Goal: Information Seeking & Learning: Learn about a topic

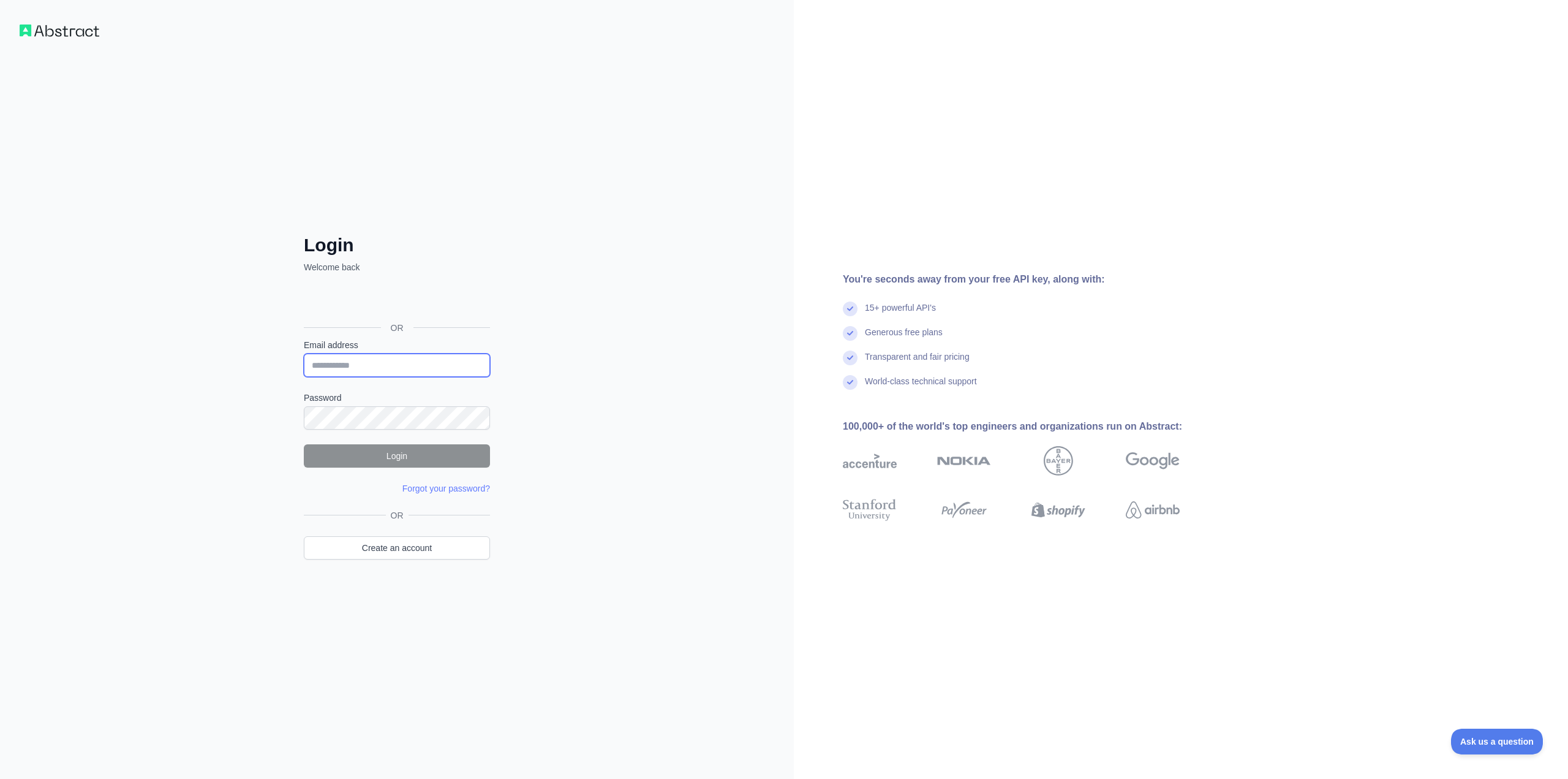
click at [387, 359] on input "Email address" at bounding box center [396, 364] width 186 height 23
type input "**********"
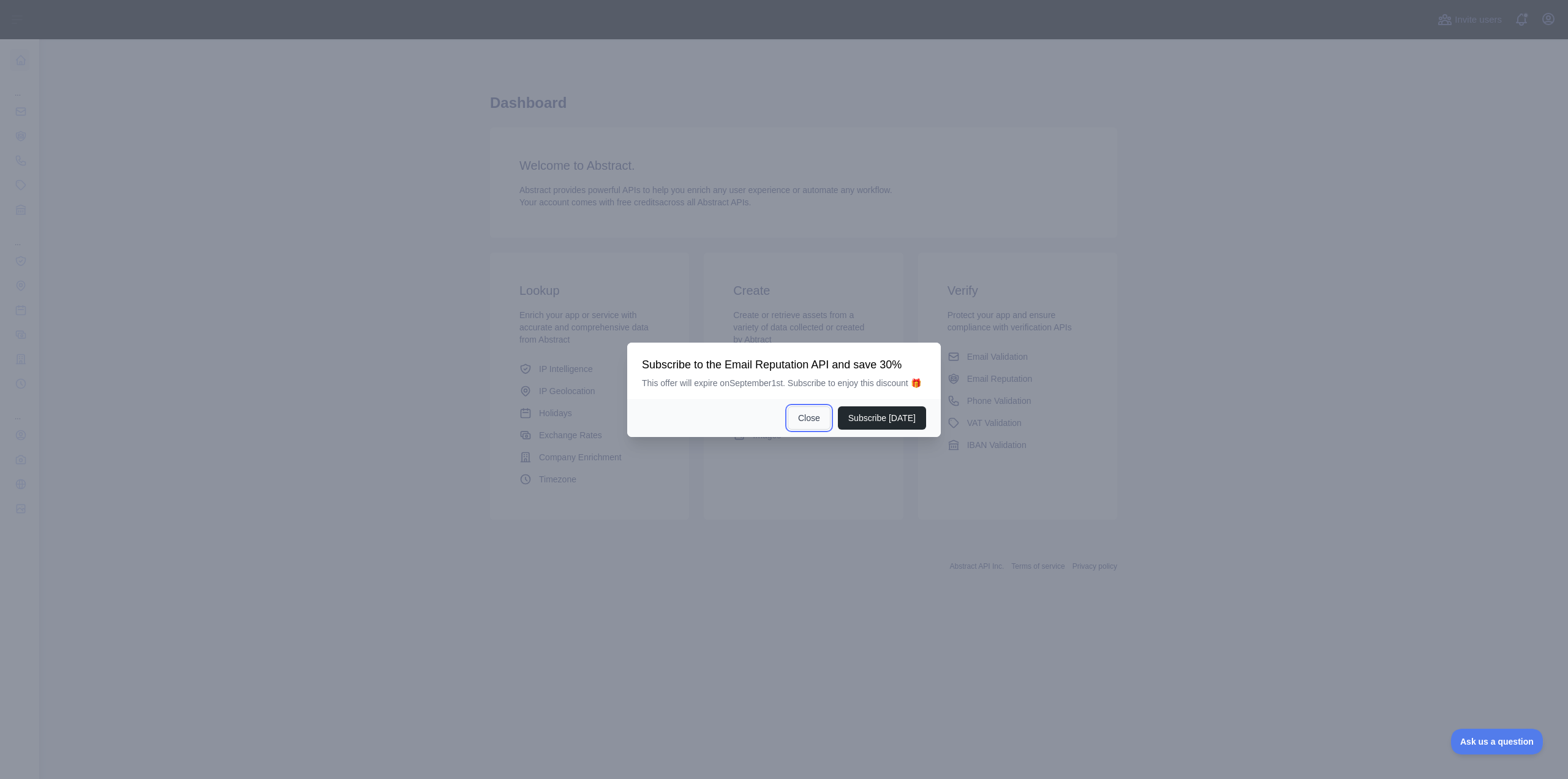
click at [820, 420] on button "Close" at bounding box center [809, 417] width 43 height 23
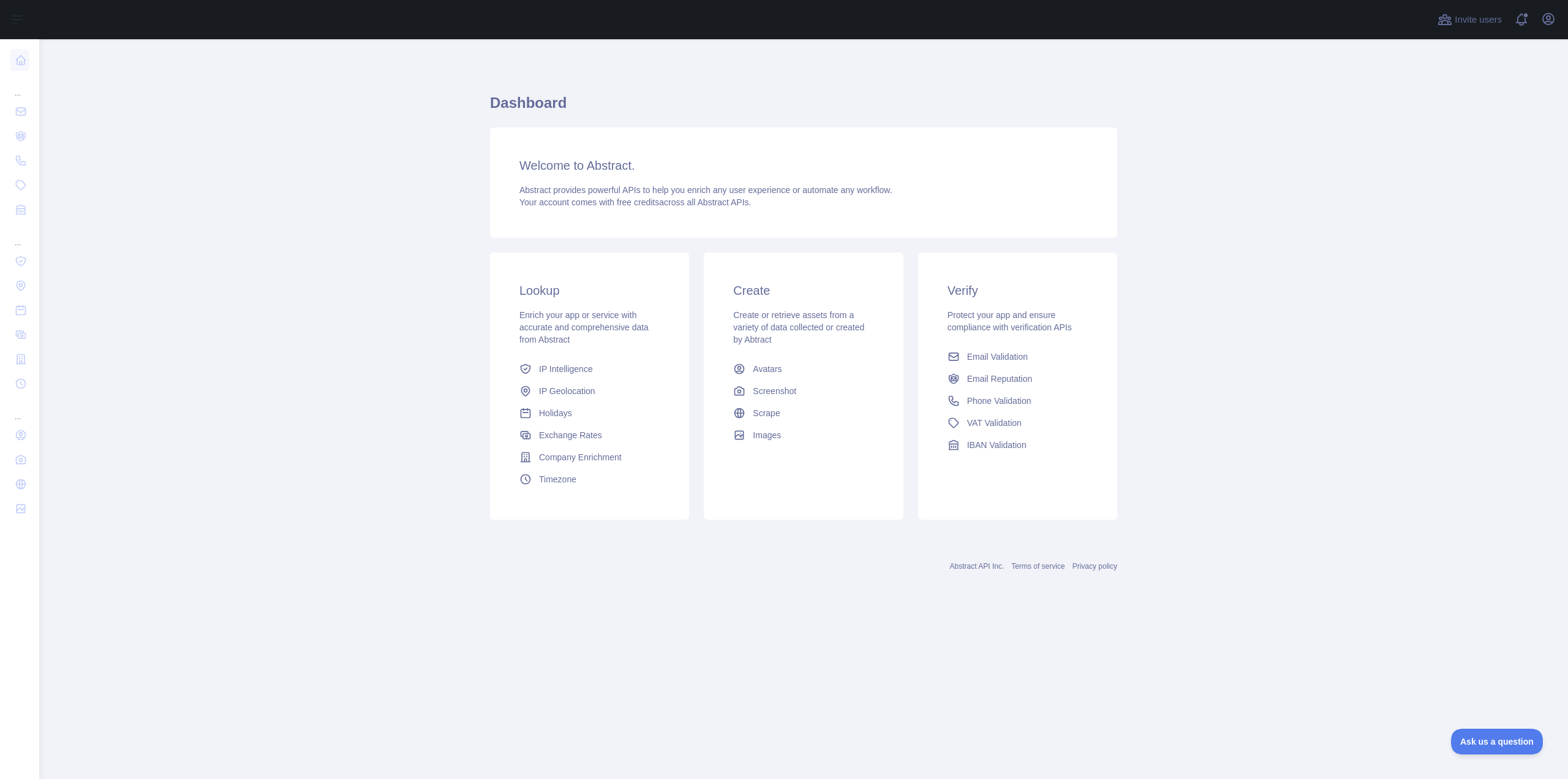
click at [279, 483] on main "Dashboard Welcome to Abstract. Abstract provides powerful APIs to help you enri…" at bounding box center [804, 409] width 1529 height 740
click at [1260, 366] on main "Dashboard Welcome to Abstract. Abstract provides powerful APIs to help you enri…" at bounding box center [804, 409] width 1529 height 740
click at [374, 93] on main "Dashboard Welcome to Abstract. Abstract provides powerful APIs to help you enri…" at bounding box center [804, 409] width 1529 height 740
click at [1546, 28] on button "Open user menu" at bounding box center [1548, 19] width 20 height 20
click at [1457, 86] on link "Account settings" at bounding box center [1490, 89] width 137 height 22
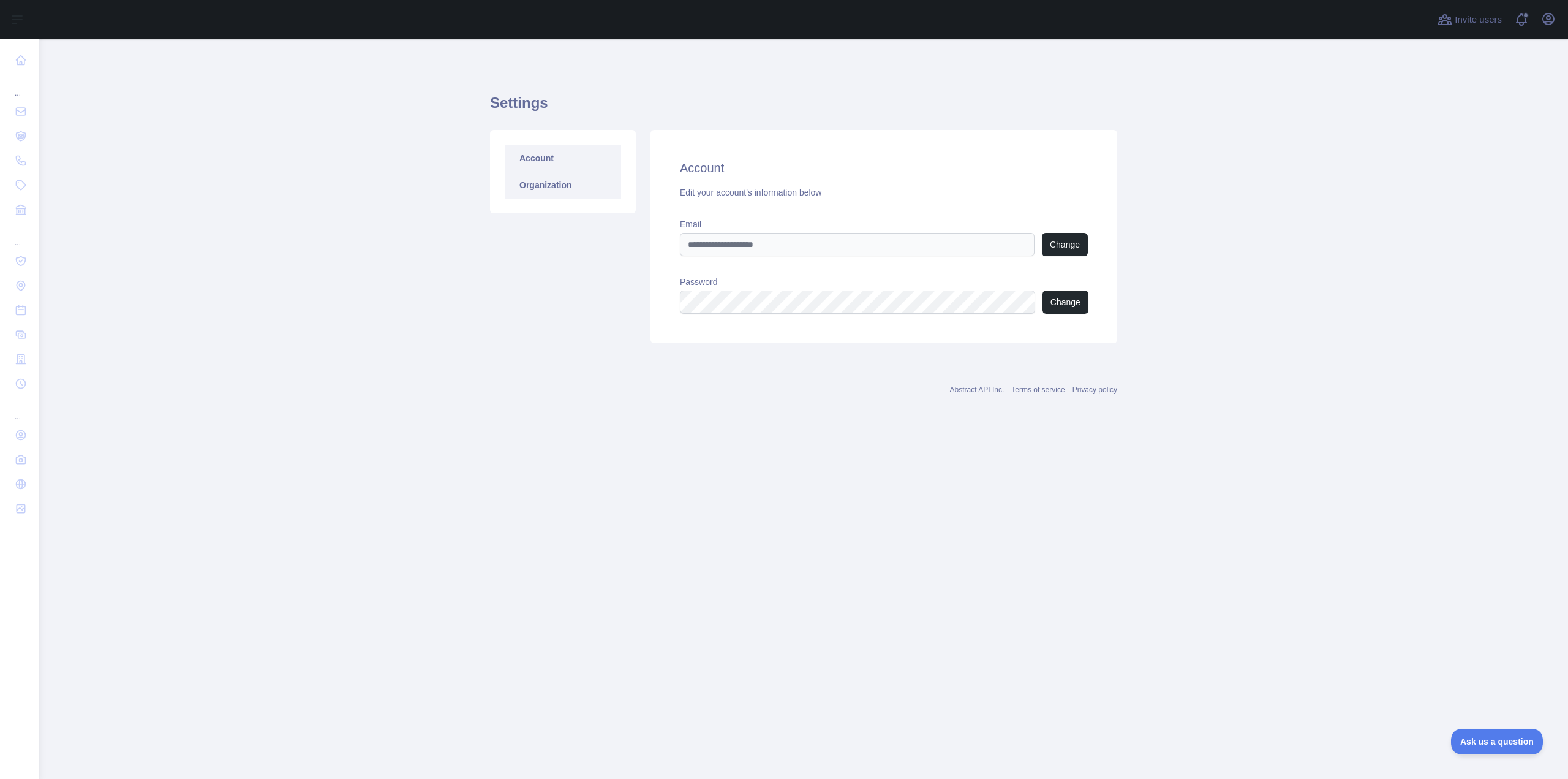
click at [530, 185] on link "Organization" at bounding box center [563, 185] width 117 height 27
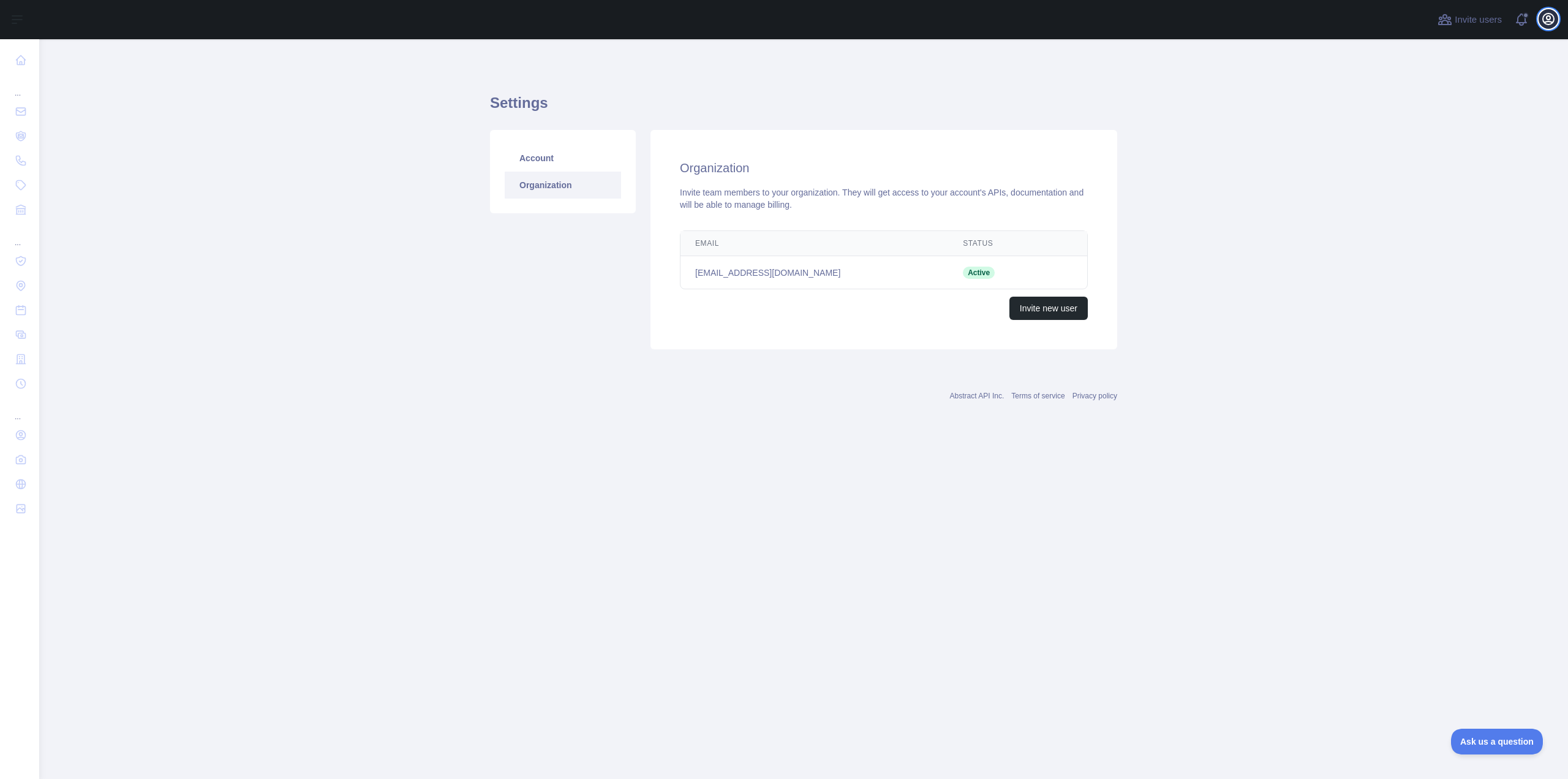
click at [1546, 27] on button "Open user menu" at bounding box center [1548, 19] width 20 height 20
drag, startPoint x: 177, startPoint y: 185, endPoint x: 156, endPoint y: 178, distance: 22.1
click at [177, 185] on main "Settings Account Organization Organization Invite team members to your organiza…" at bounding box center [804, 409] width 1529 height 740
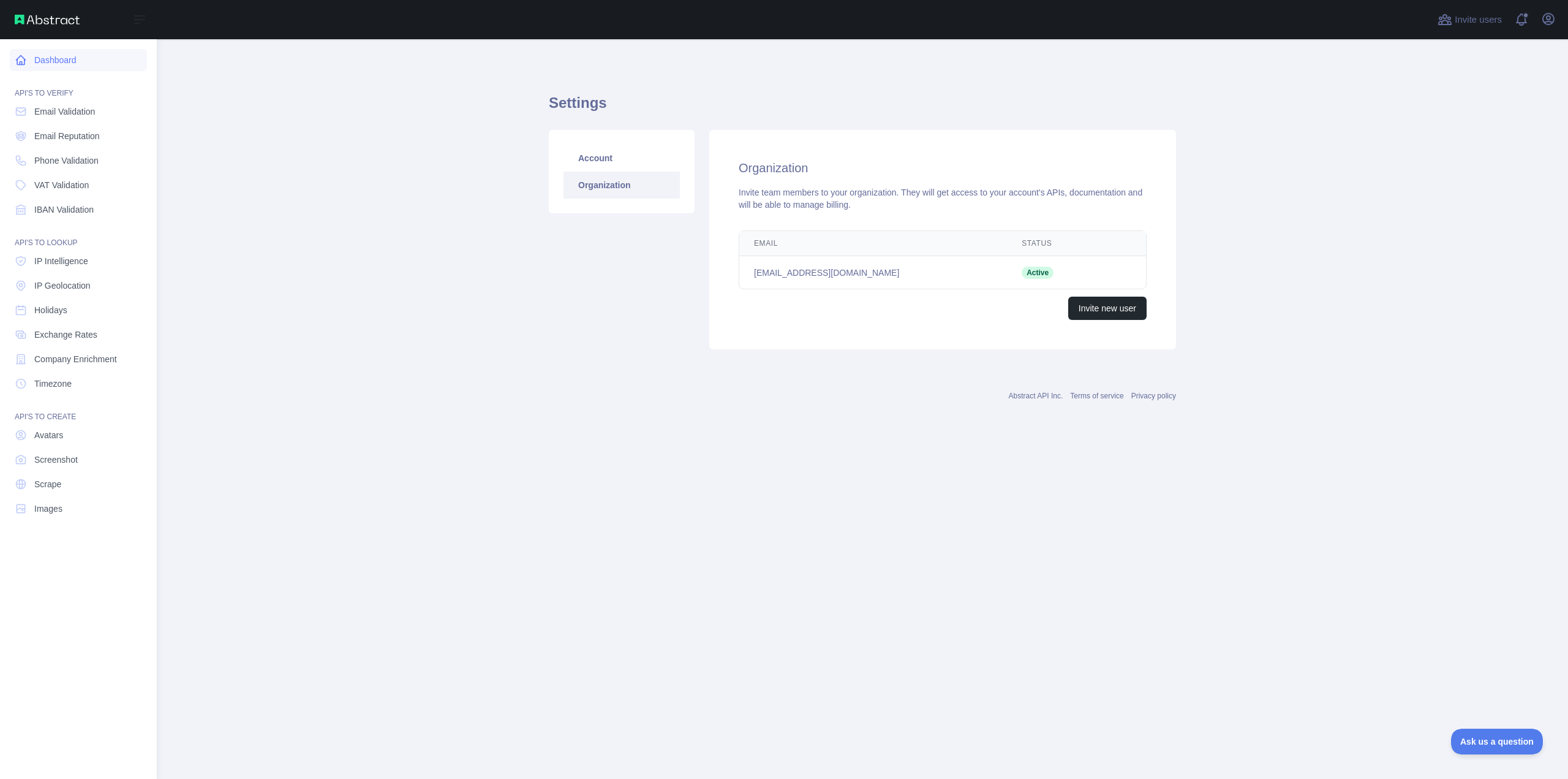
click at [54, 62] on link "Dashboard" at bounding box center [78, 60] width 137 height 22
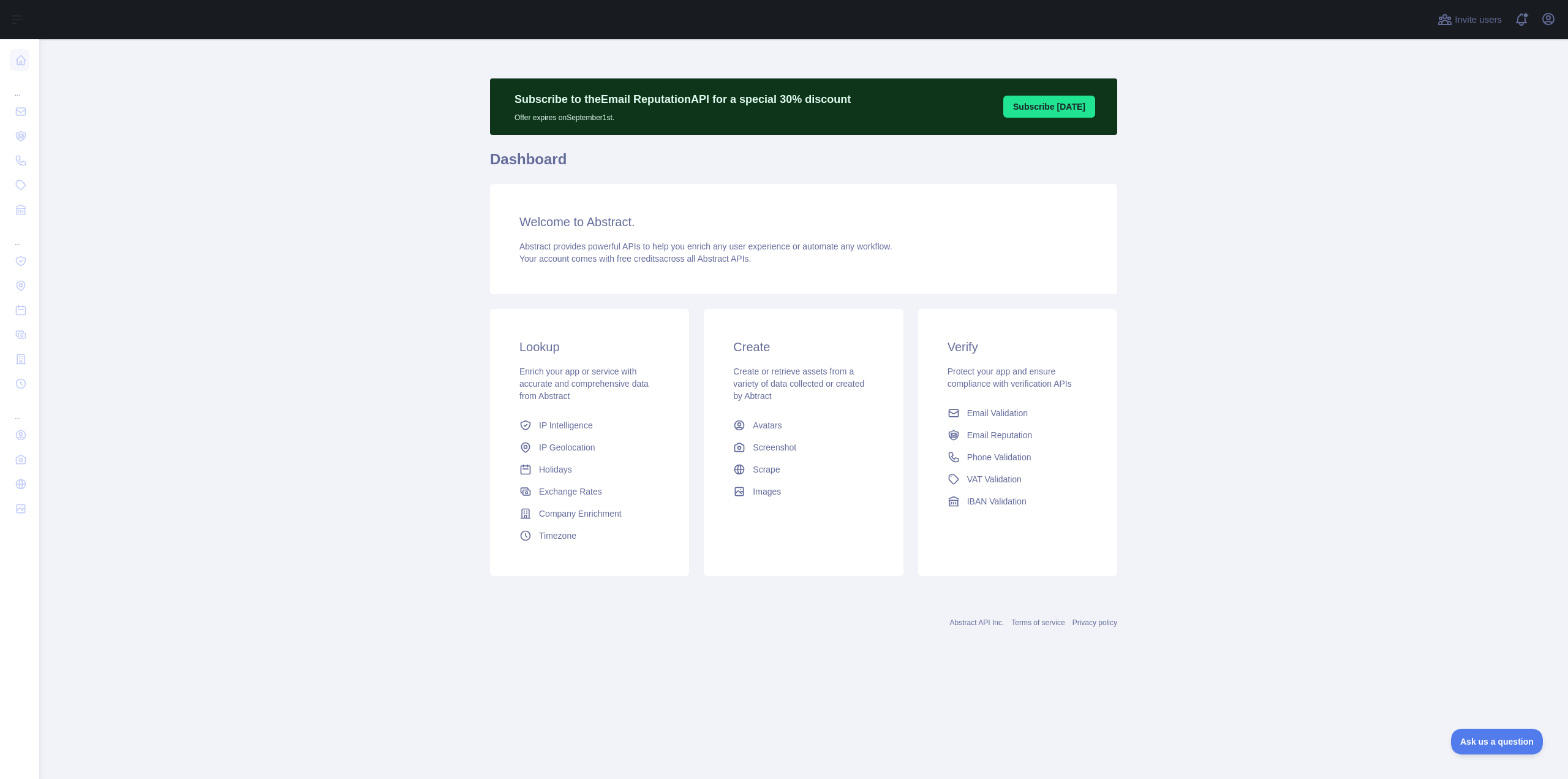
click at [314, 205] on main "Subscribe to the Email Reputation API for a special 30 % discount Offer expires…" at bounding box center [804, 409] width 1529 height 740
click at [312, 230] on main "Subscribe to the Email Reputation API for a special 30 % discount Offer expires…" at bounding box center [804, 409] width 1529 height 740
click at [1278, 505] on main "Subscribe to the Email Reputation API for a special 30 % discount Offer expires…" at bounding box center [804, 409] width 1529 height 740
click at [1221, 179] on main "Subscribe to the Email Reputation API for a special 30 % discount Offer expires…" at bounding box center [804, 409] width 1529 height 740
click at [1180, 201] on main "Subscribe to the Email Reputation API for a special 30 % discount Offer expires…" at bounding box center [804, 409] width 1529 height 740
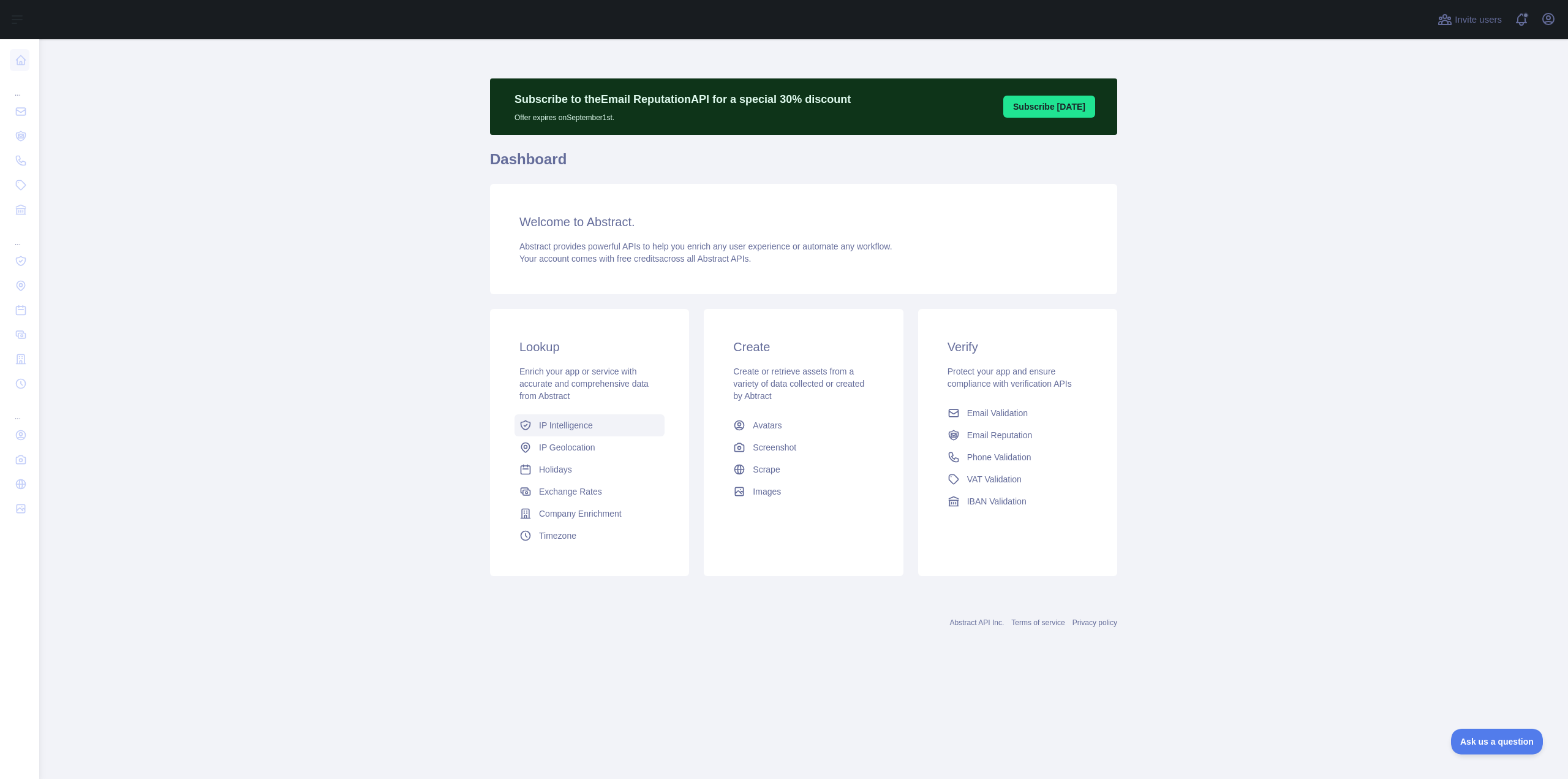
click at [573, 422] on span "IP Intelligence" at bounding box center [566, 425] width 54 height 12
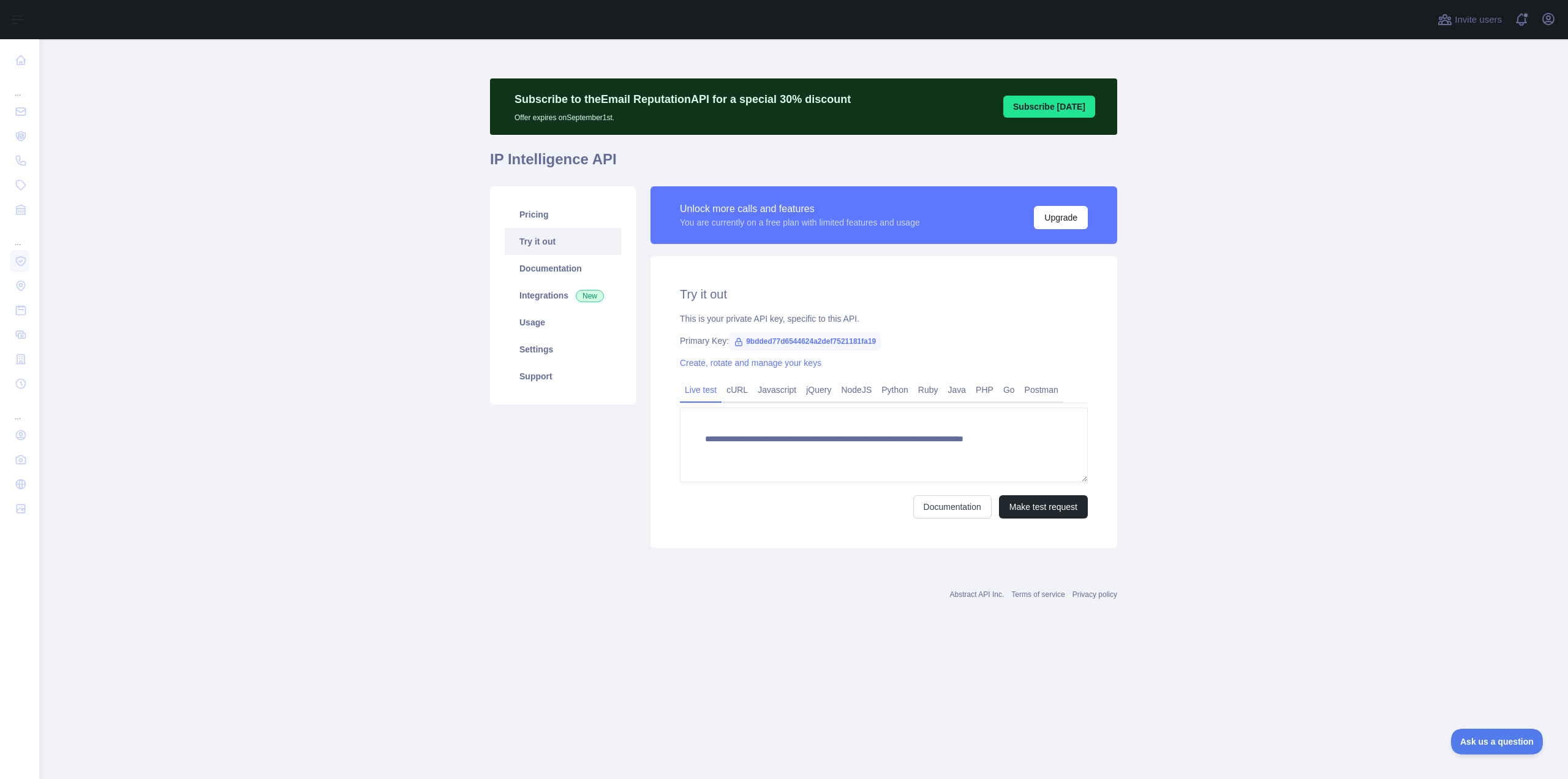
type textarea "**********"
click at [1316, 366] on main "**********" at bounding box center [804, 409] width 1529 height 740
click at [294, 361] on main "**********" at bounding box center [804, 409] width 1529 height 740
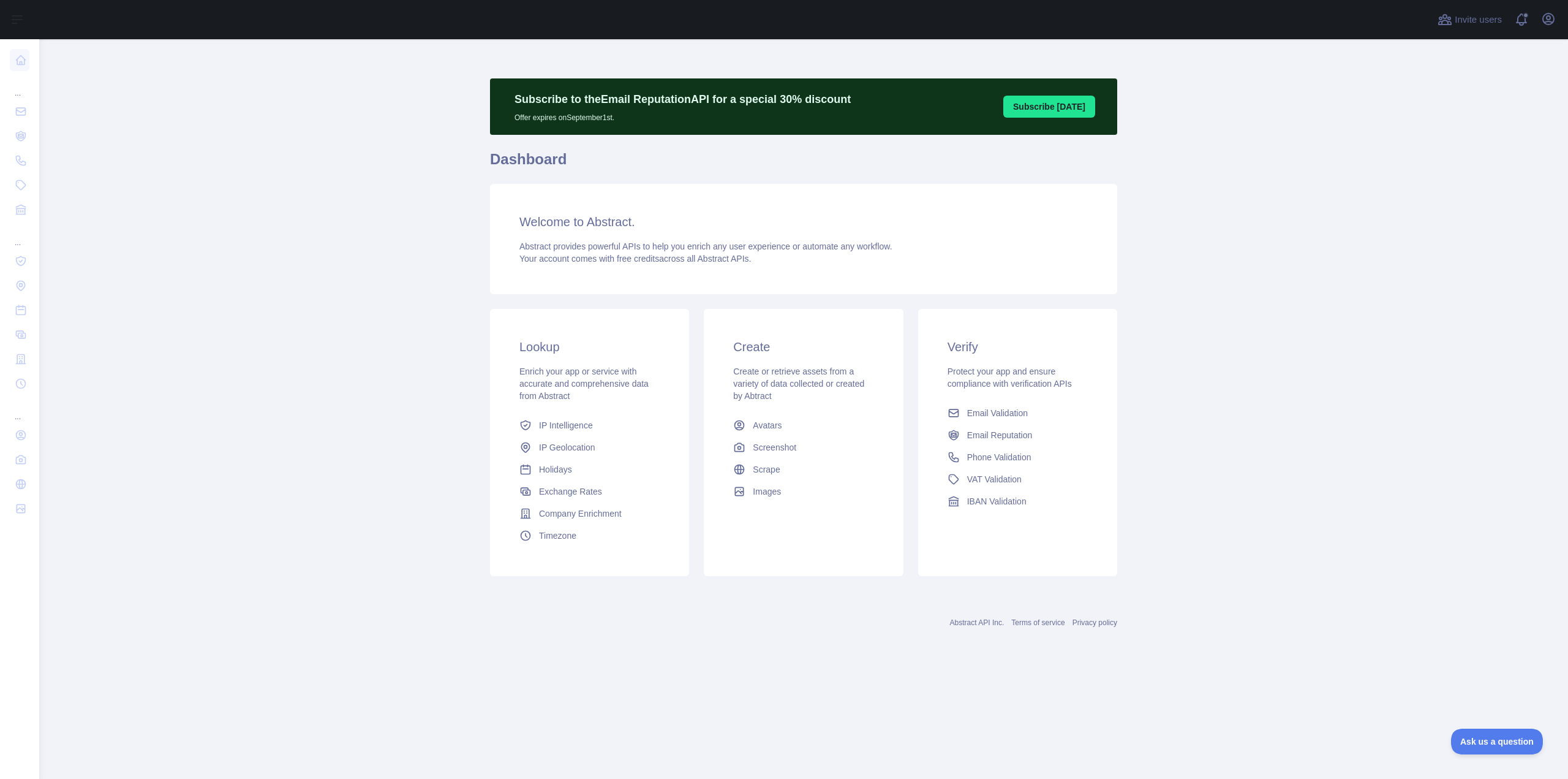
click at [230, 406] on main "Subscribe to the Email Reputation API for a special 30 % discount Offer expires…" at bounding box center [804, 409] width 1529 height 740
click at [598, 514] on span "Company Enrichment" at bounding box center [581, 513] width 83 height 12
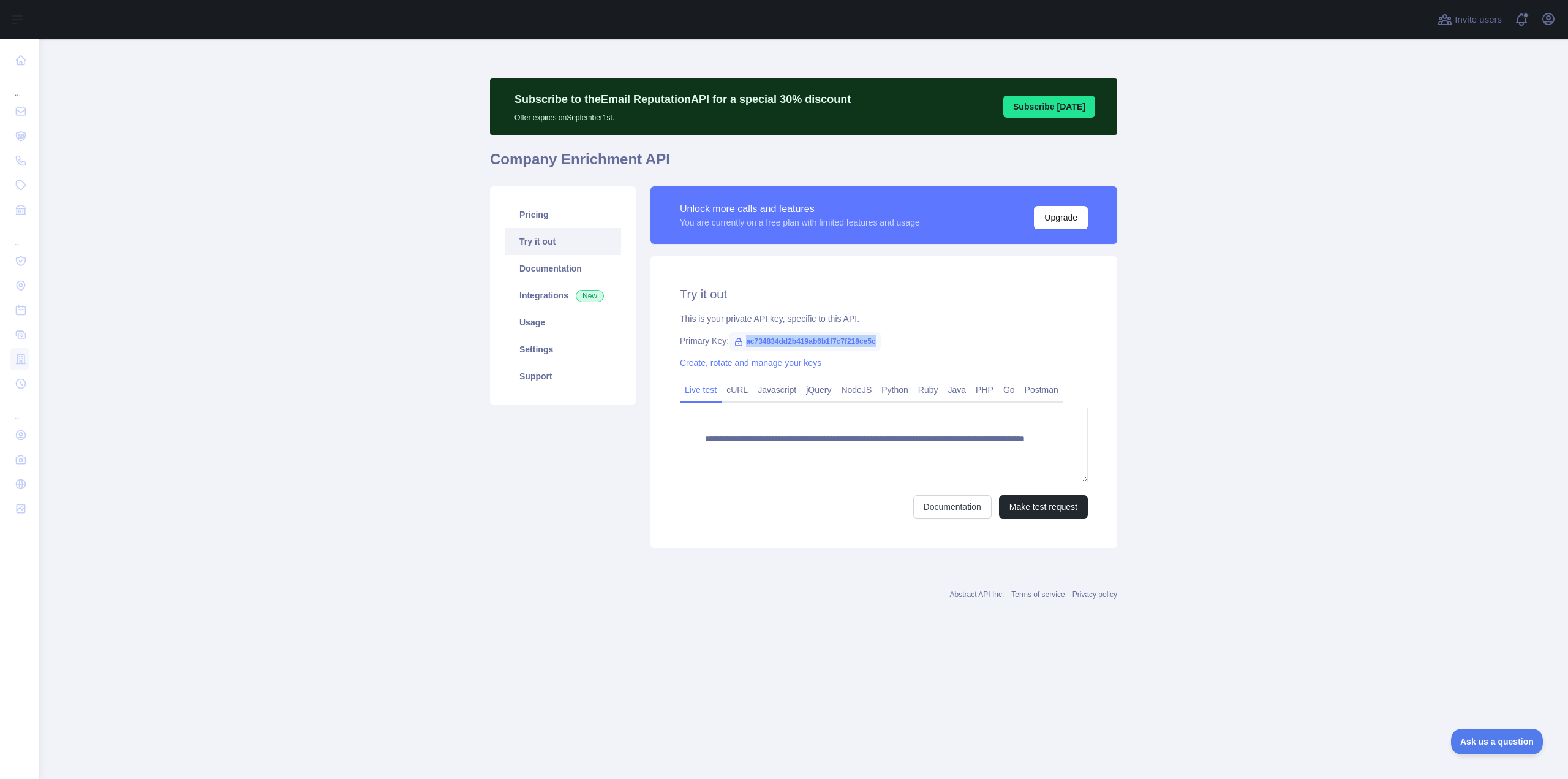
drag, startPoint x: 874, startPoint y: 340, endPoint x: 740, endPoint y: 334, distance: 134.1
click at [740, 334] on span "ac734834dd2b419ab6b1f7c7f218ce5c" at bounding box center [805, 341] width 152 height 18
copy span "ac734834dd2b419ab6b1f7c7f218ce5c"
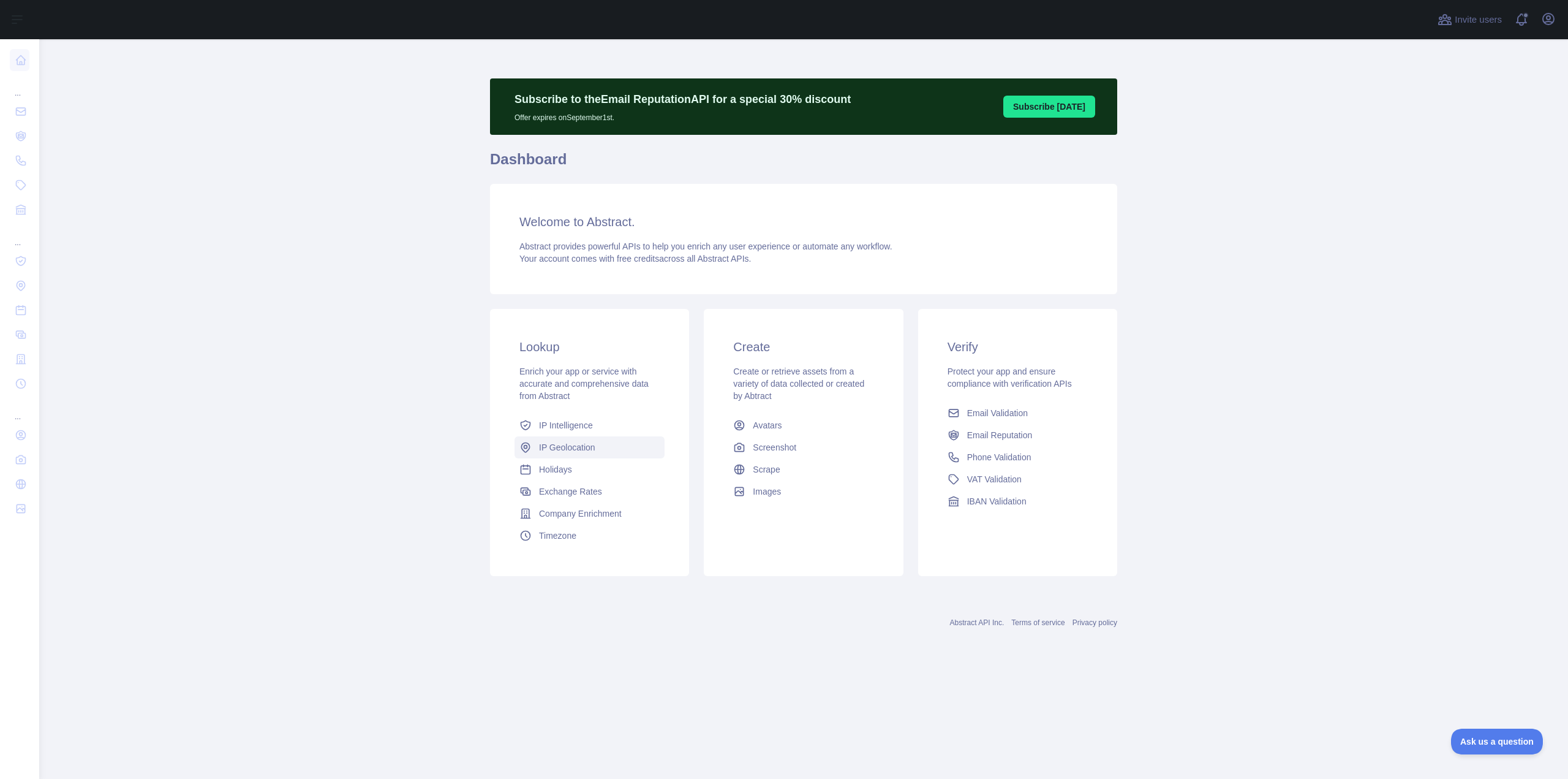
click at [585, 446] on span "IP Geolocation" at bounding box center [567, 447] width 57 height 12
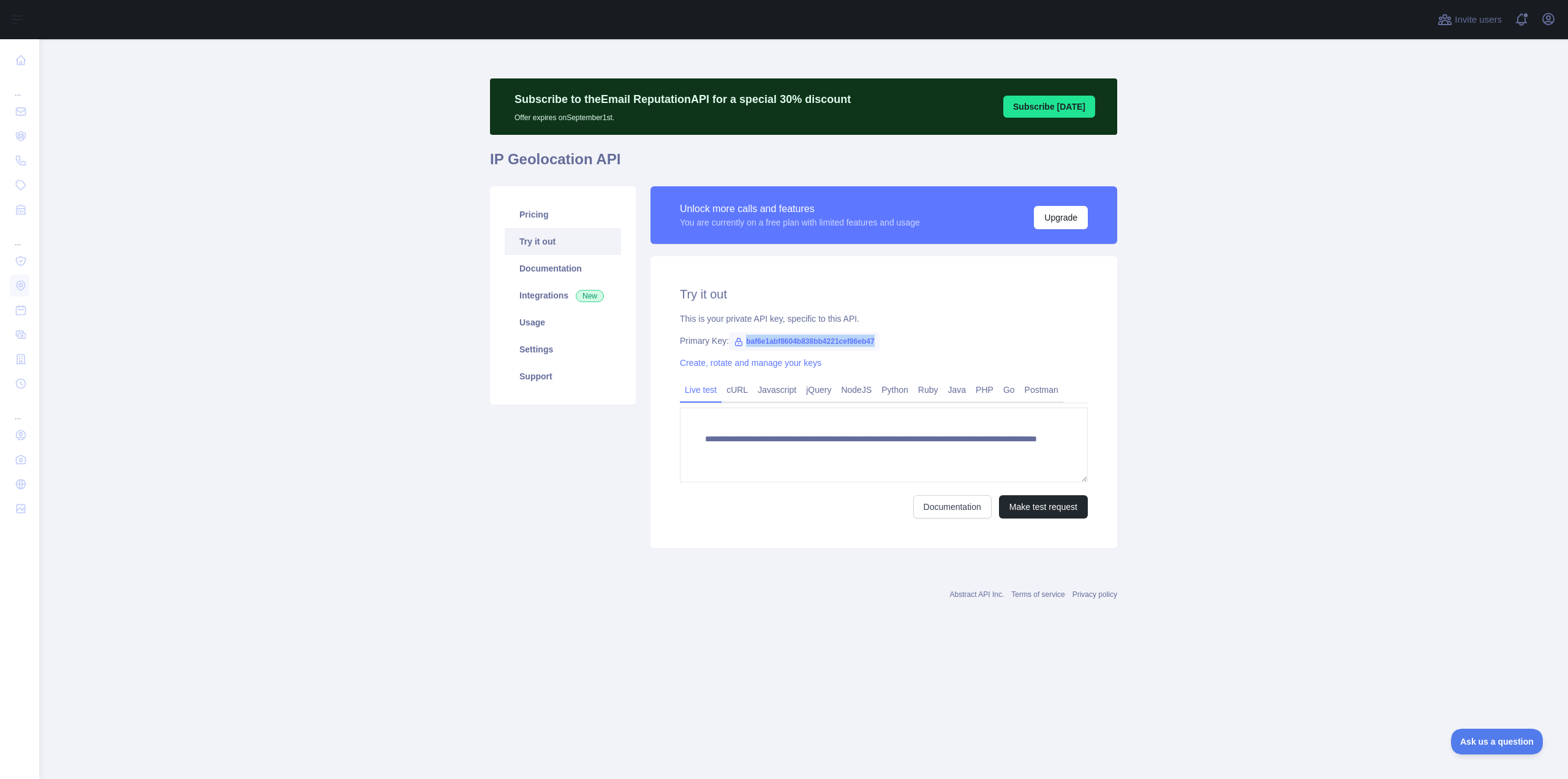
drag, startPoint x: 876, startPoint y: 341, endPoint x: 735, endPoint y: 344, distance: 141.0
click at [735, 344] on span "baf6e1abf8604b838bb4221cef86eb47" at bounding box center [804, 341] width 150 height 18
copy span "baf6e1abf8604b838bb4221cef86eb47"
click at [390, 529] on main "**********" at bounding box center [804, 409] width 1529 height 740
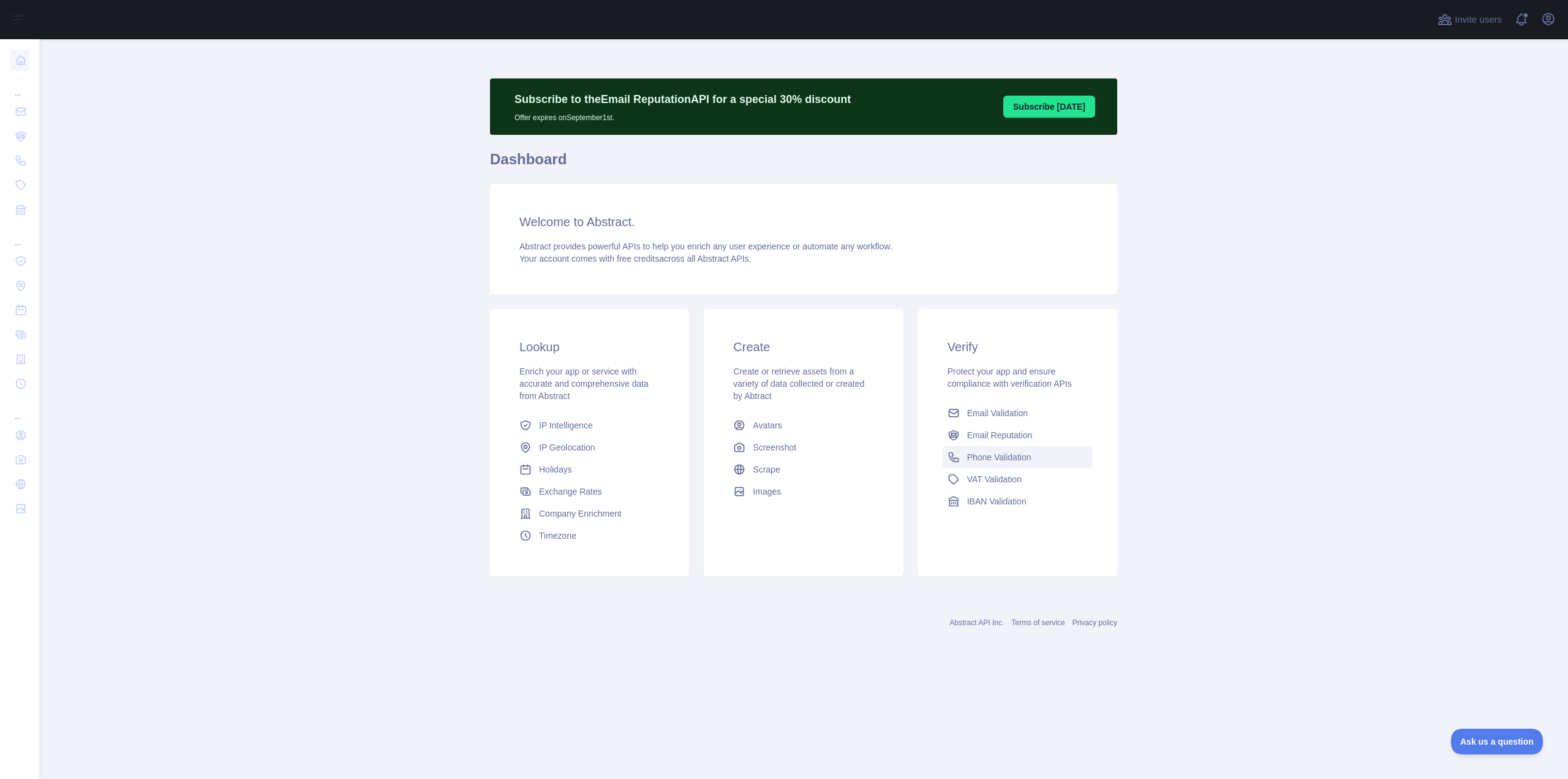
click at [992, 460] on span "Phone Validation" at bounding box center [999, 456] width 65 height 12
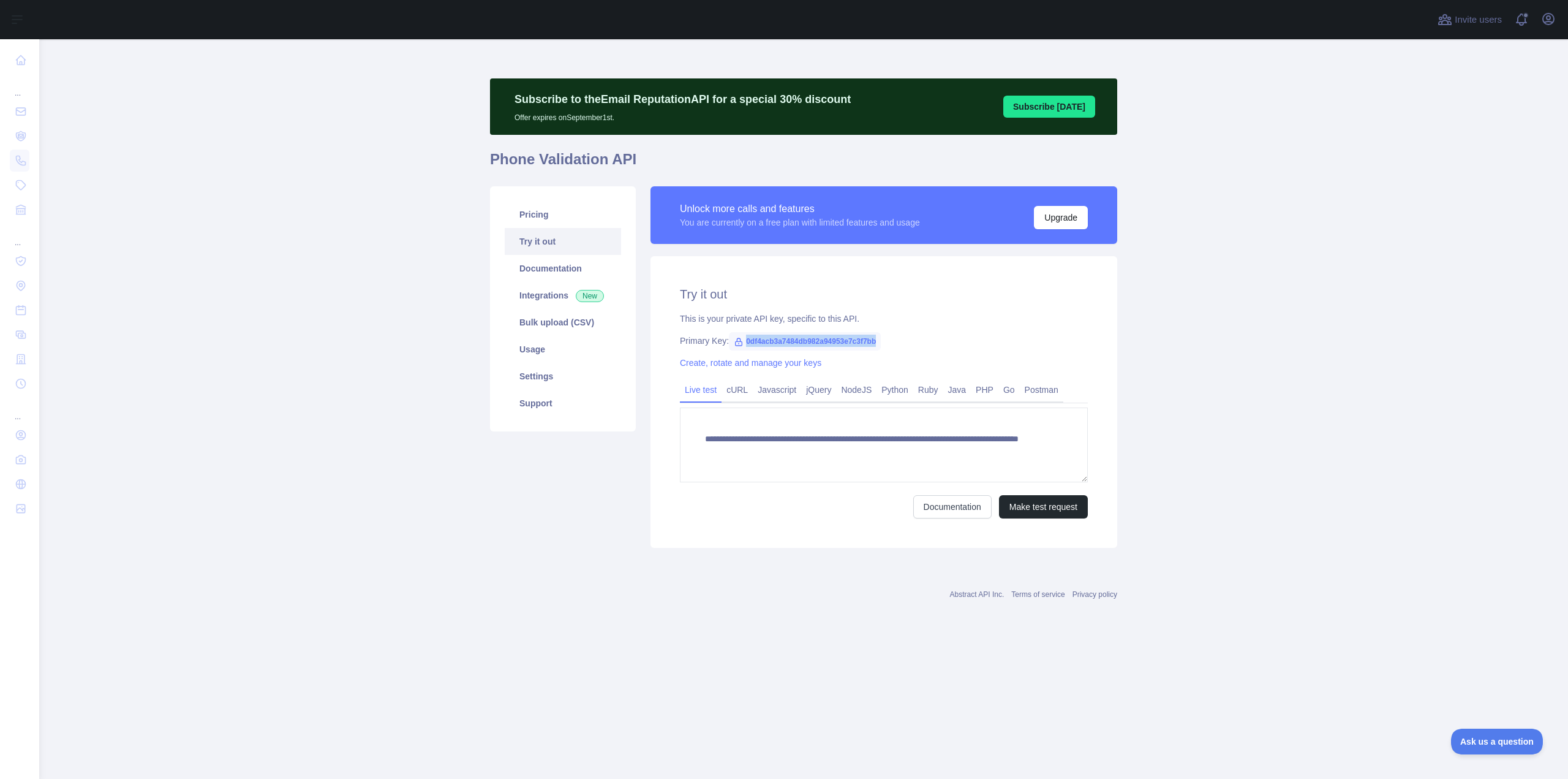
drag, startPoint x: 875, startPoint y: 340, endPoint x: 732, endPoint y: 346, distance: 143.1
click at [732, 346] on span "0df4acb3a7484db982a94953e7c3f7bb" at bounding box center [805, 341] width 152 height 18
copy span "0df4acb3a7484db982a94953e7c3f7bb"
